Goal: Task Accomplishment & Management: Complete application form

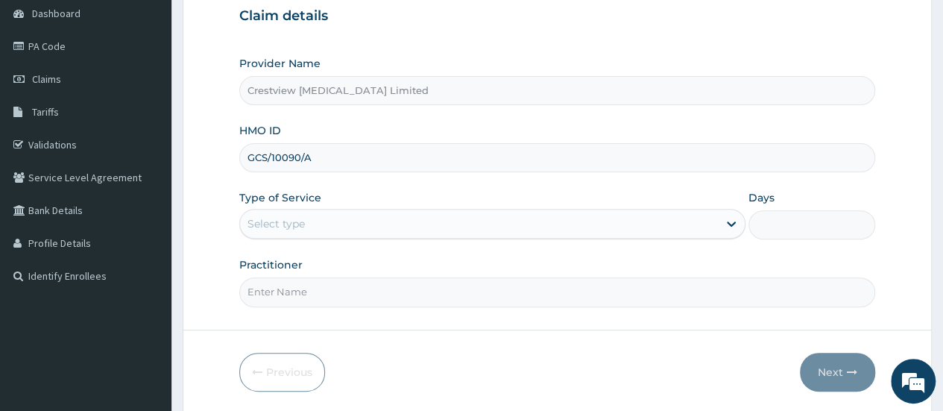
type input "GCS/10090/A"
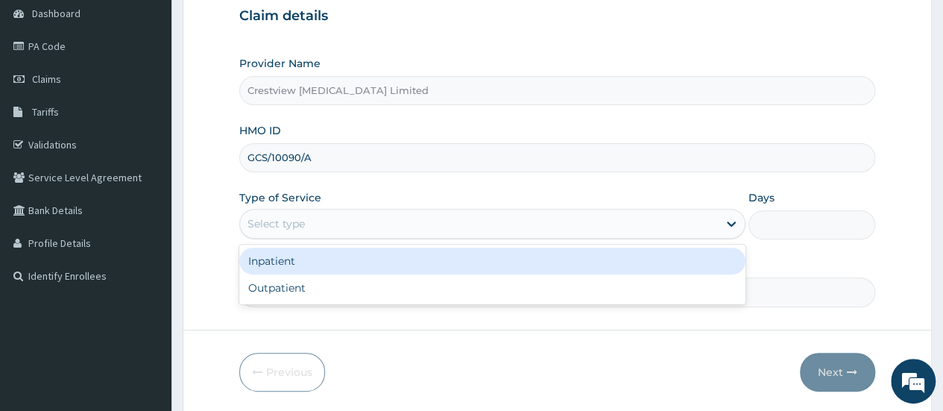
click at [412, 225] on div "Select type" at bounding box center [479, 224] width 478 height 24
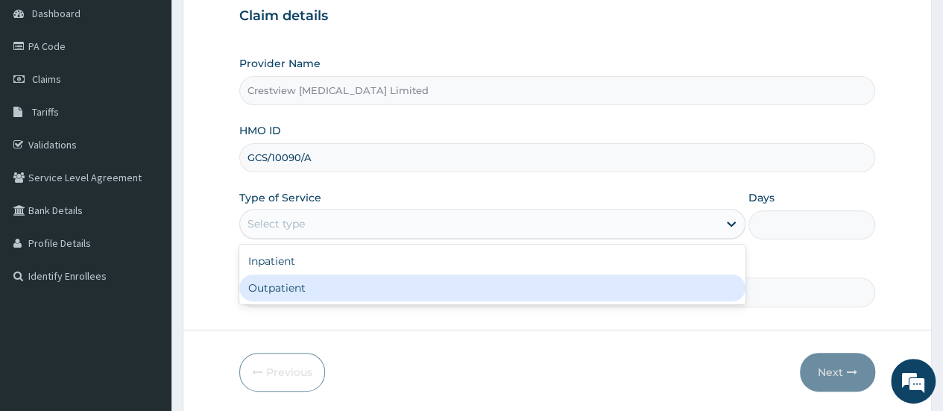
click at [399, 287] on div "Outpatient" at bounding box center [492, 287] width 506 height 27
type input "1"
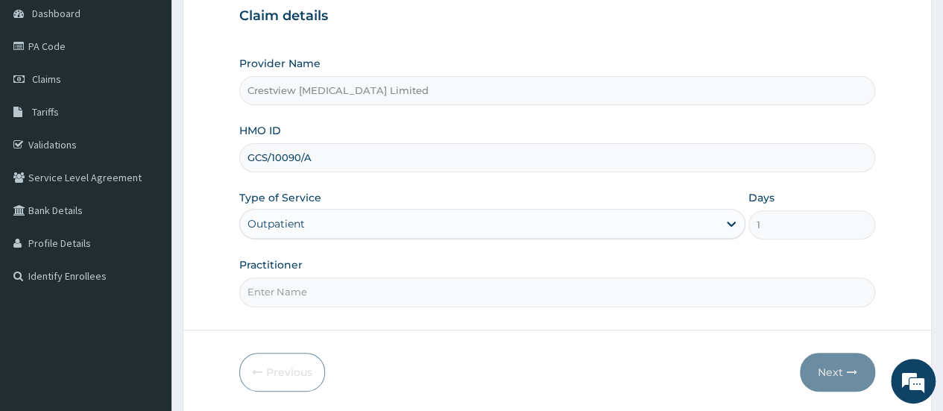
click at [399, 288] on input "Practitioner" at bounding box center [557, 291] width 636 height 29
click at [476, 284] on input "Practitioner" at bounding box center [557, 291] width 636 height 29
type input "DR TALABI"
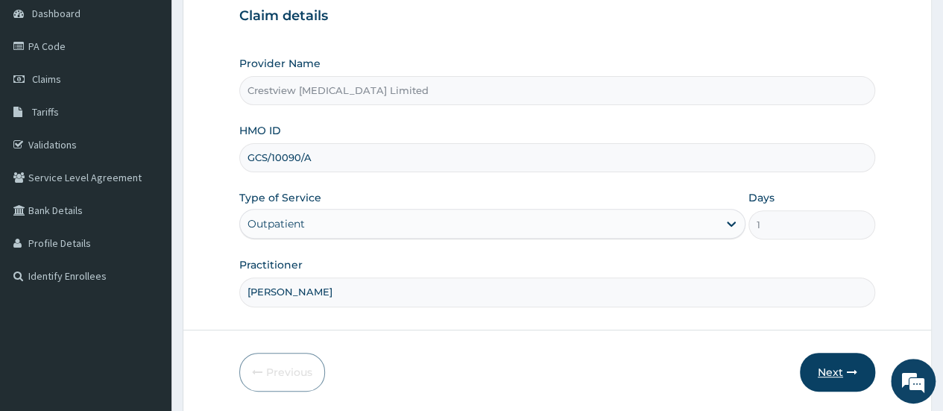
click at [823, 369] on button "Next" at bounding box center [836, 371] width 75 height 39
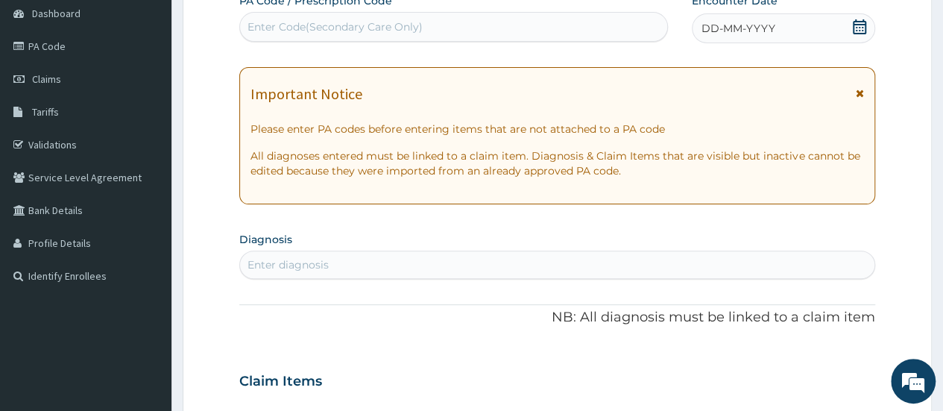
click at [396, 31] on div "Enter Code(Secondary Care Only)" at bounding box center [334, 26] width 175 height 15
paste input "PA/EE412E"
type input "PA/EE412E"
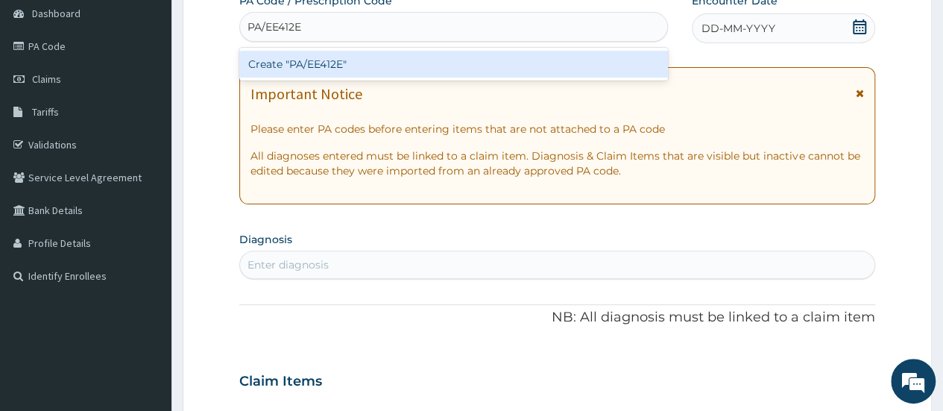
click at [430, 61] on div "Create "PA/EE412E"" at bounding box center [453, 64] width 428 height 27
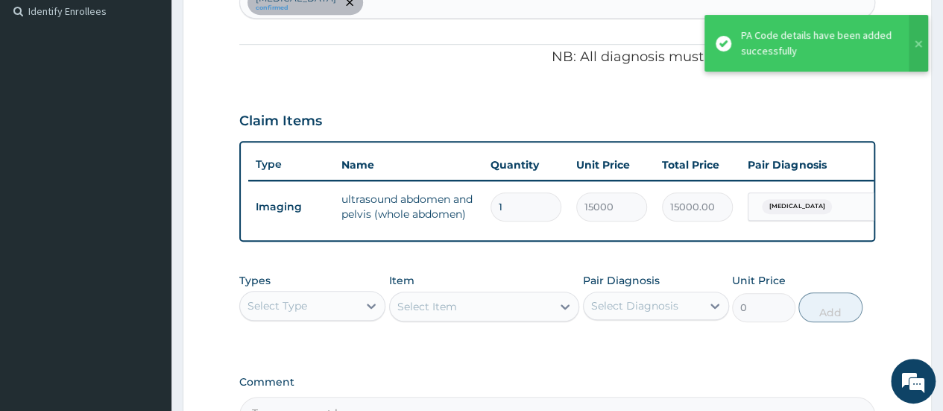
scroll to position [563, 0]
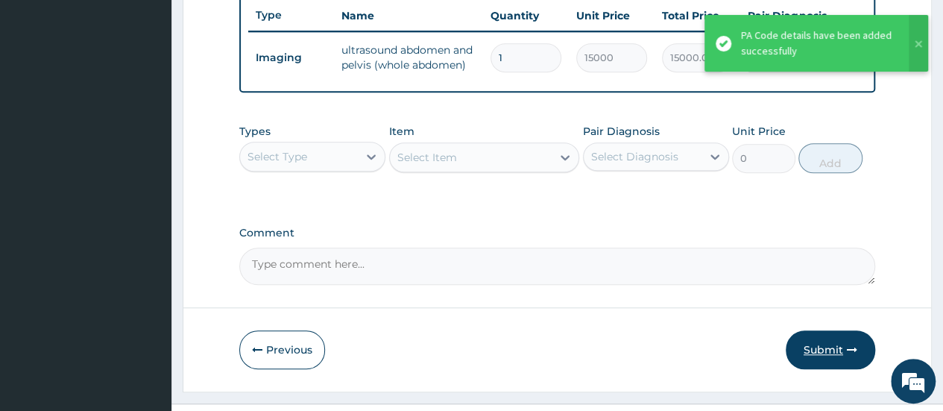
click at [822, 361] on button "Submit" at bounding box center [829, 349] width 89 height 39
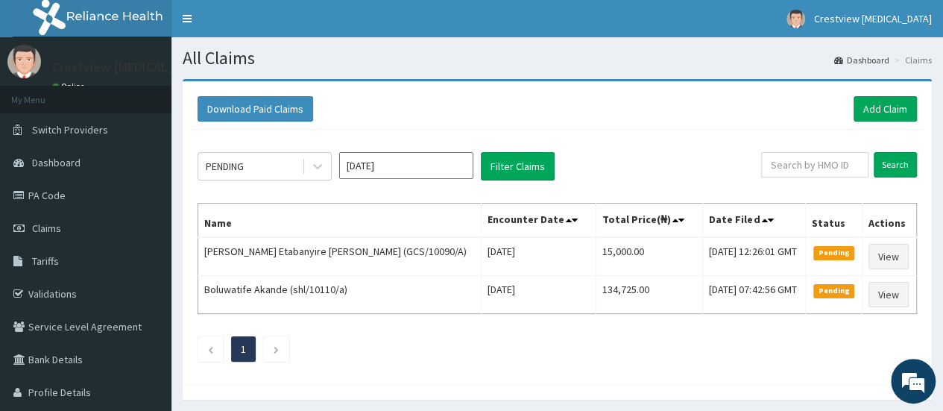
click at [801, 189] on div "PENDING [DATE] Filter Claims Search Name Encounter Date Total Price(₦) Date Fil…" at bounding box center [557, 253] width 734 height 247
click at [808, 190] on div "PENDING [DATE] Filter Claims Search Name Encounter Date Total Price(₦) Date Fil…" at bounding box center [557, 253] width 734 height 247
